Goal: Task Accomplishment & Management: Manage account settings

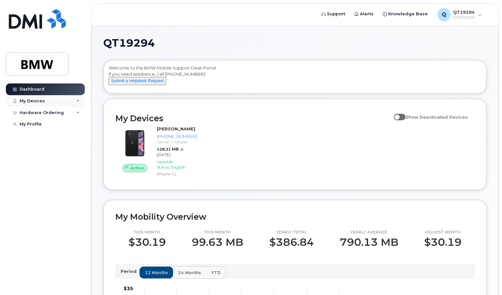
click at [76, 101] on div "My Devices" at bounding box center [45, 101] width 79 height 12
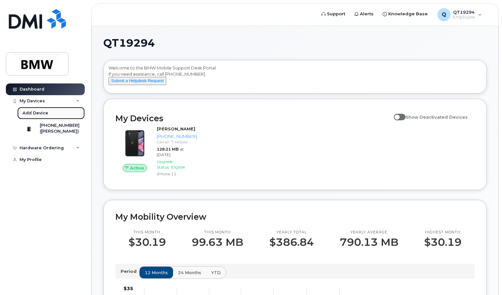
click at [48, 112] on link "Add Device" at bounding box center [51, 113] width 68 height 12
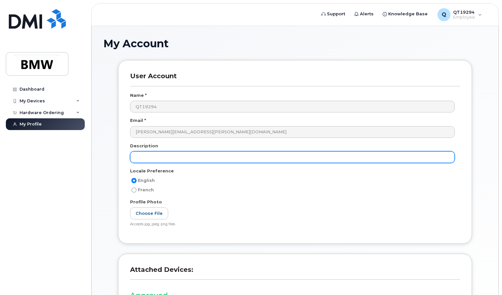
click at [161, 157] on input "text" at bounding box center [292, 157] width 325 height 12
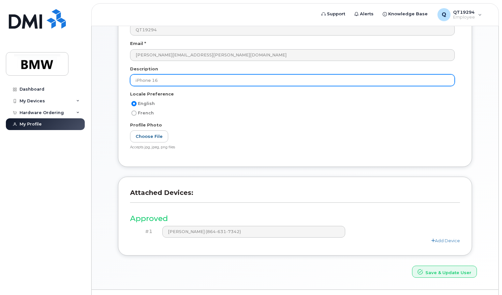
scroll to position [92, 0]
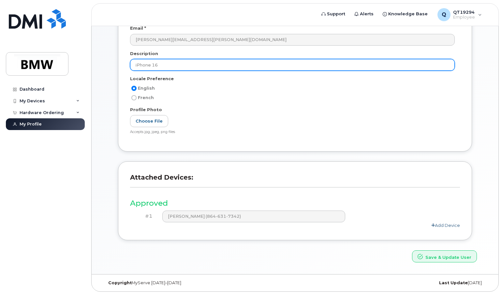
type input "iPhone 16"
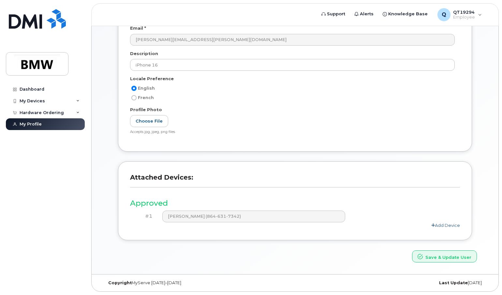
click at [438, 226] on link "Add Device" at bounding box center [446, 225] width 29 height 5
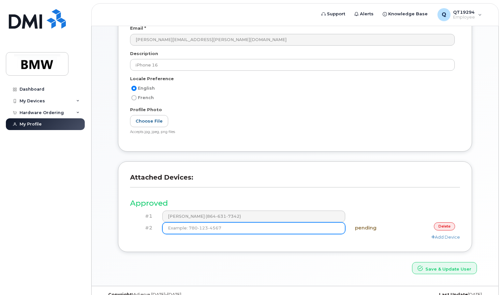
click at [334, 229] on input at bounding box center [253, 228] width 183 height 12
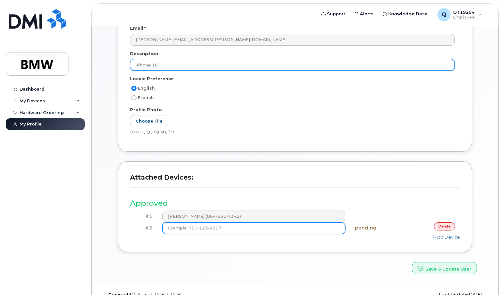
scroll to position [0, 0]
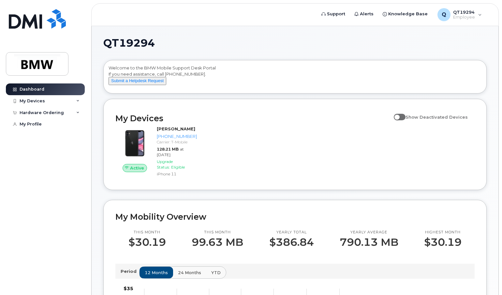
scroll to position [98, 0]
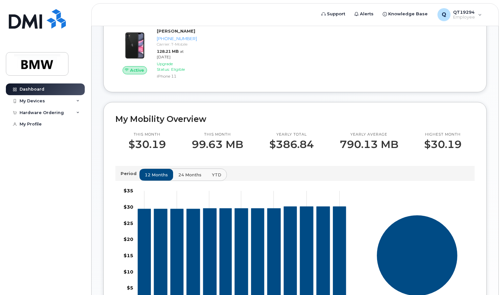
click at [190, 178] on span "24 months" at bounding box center [189, 175] width 23 height 6
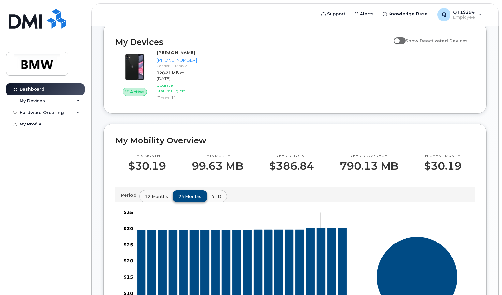
scroll to position [65, 0]
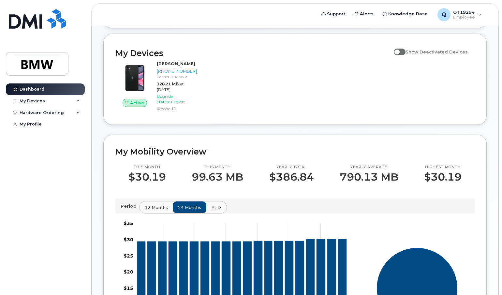
click at [219, 211] on button "YTD" at bounding box center [216, 208] width 21 height 12
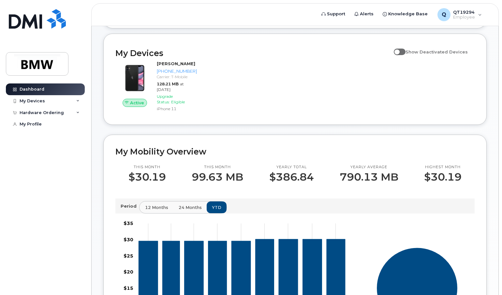
click at [158, 211] on span "12 months" at bounding box center [156, 208] width 23 height 6
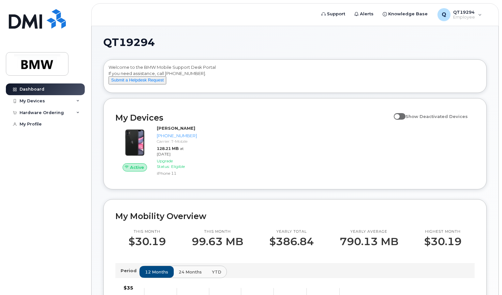
scroll to position [0, 0]
